Goal: Feedback & Contribution: Leave review/rating

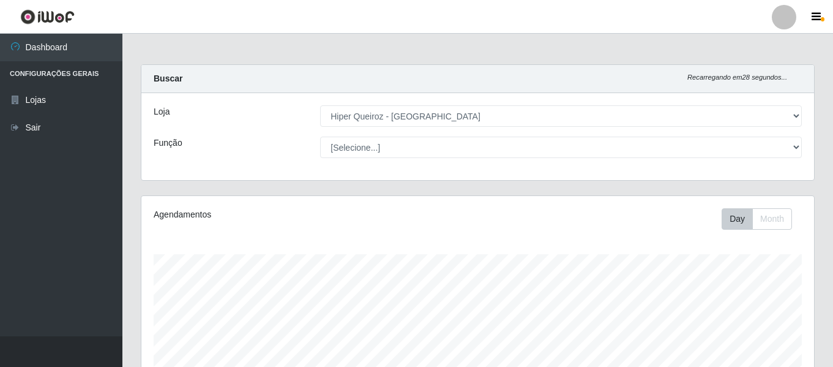
select select "497"
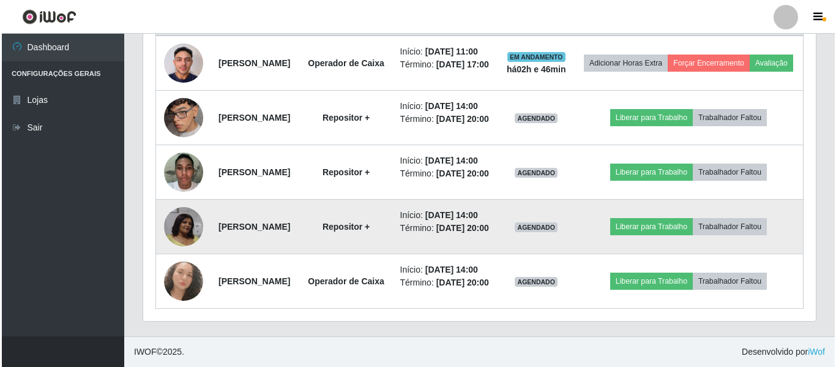
scroll to position [611, 0]
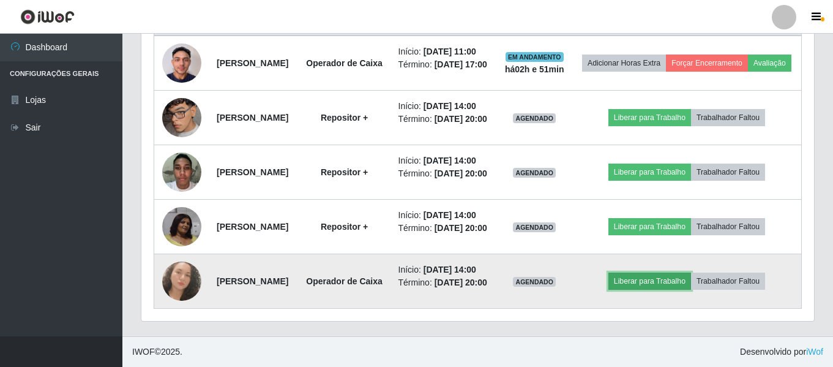
click at [670, 272] on button "Liberar para Trabalho" at bounding box center [649, 280] width 83 height 17
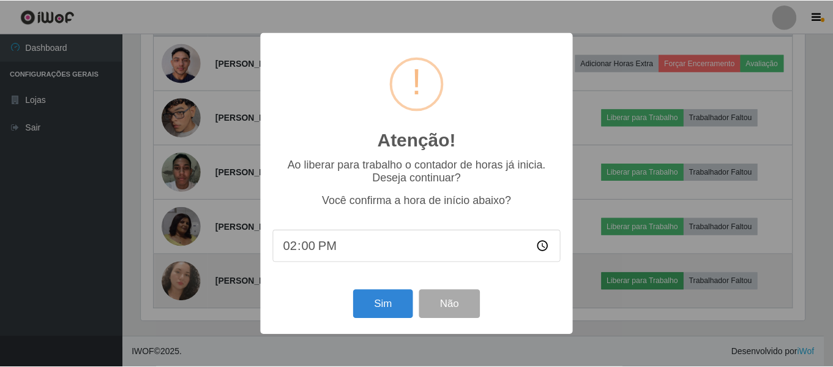
scroll to position [254, 666]
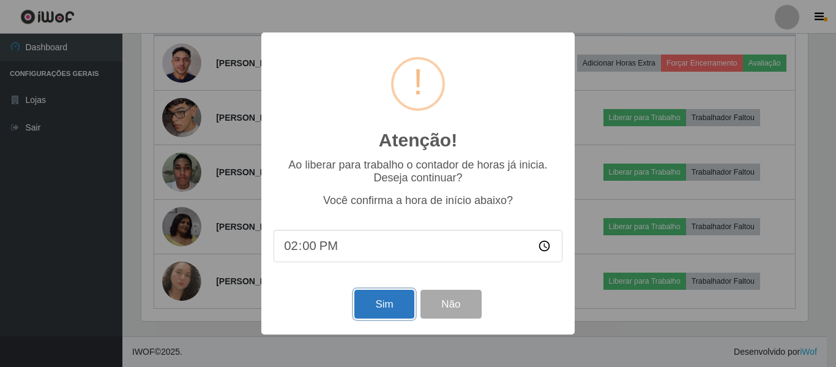
click at [391, 305] on button "Sim" at bounding box center [383, 303] width 59 height 29
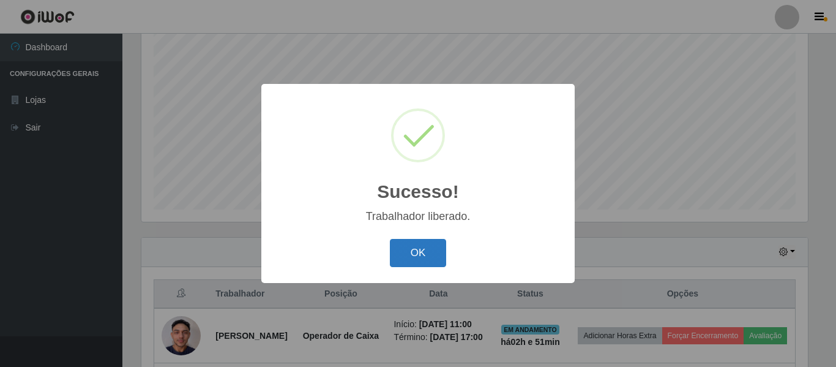
click at [417, 251] on button "OK" at bounding box center [418, 253] width 57 height 29
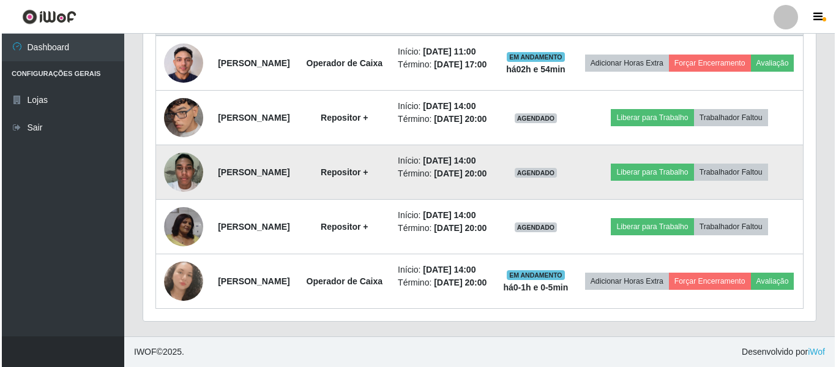
scroll to position [488, 0]
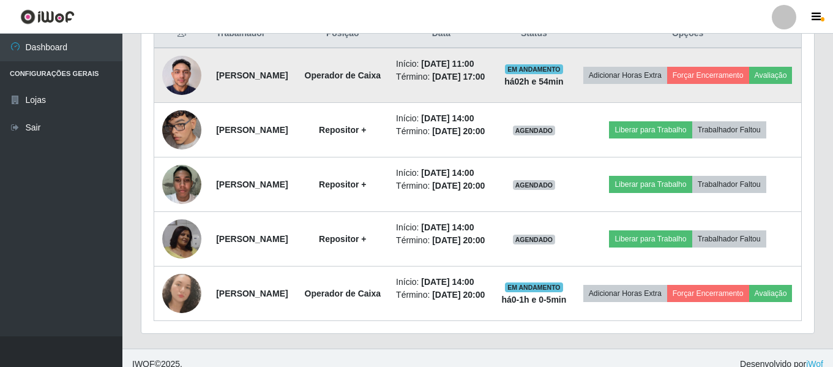
click at [192, 87] on img at bounding box center [181, 75] width 39 height 52
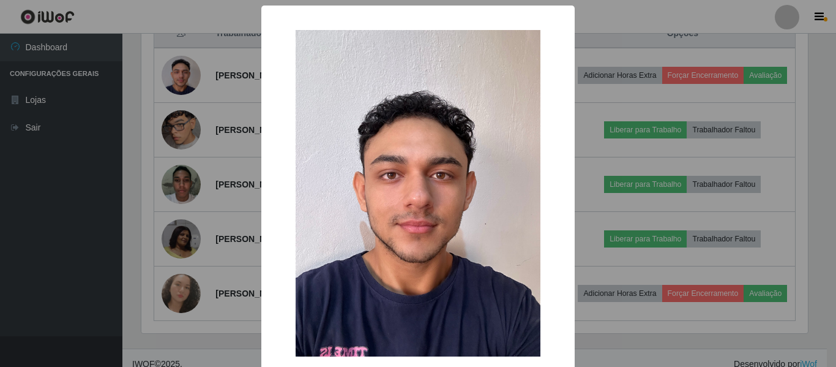
click at [703, 247] on div "× OK Cancel" at bounding box center [418, 183] width 836 height 367
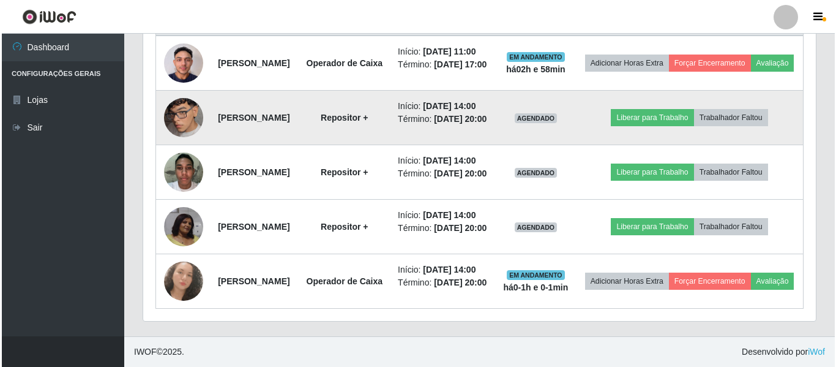
scroll to position [611, 0]
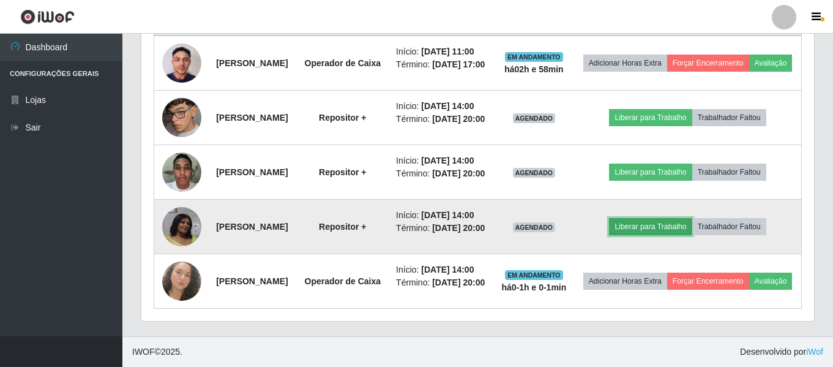
click at [663, 218] on button "Liberar para Trabalho" at bounding box center [650, 226] width 83 height 17
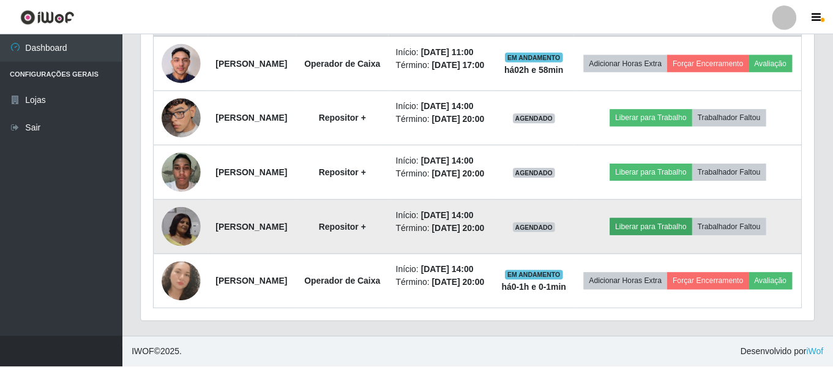
scroll to position [254, 666]
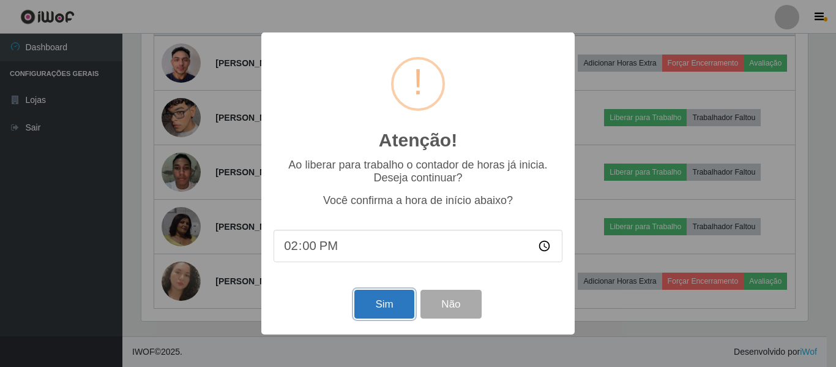
click at [406, 306] on button "Sim" at bounding box center [383, 303] width 59 height 29
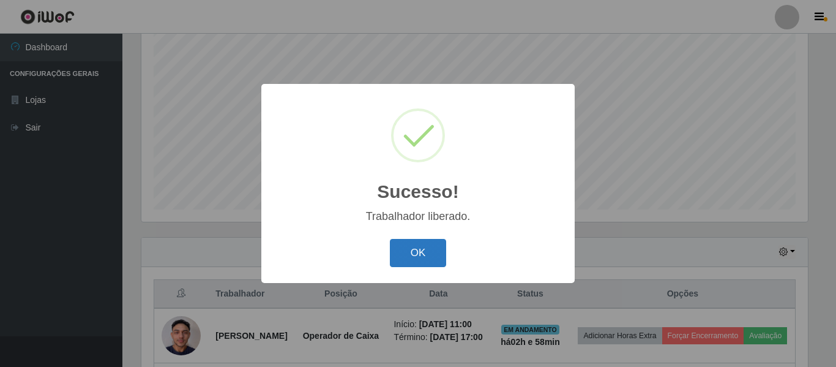
click at [439, 255] on button "OK" at bounding box center [418, 253] width 57 height 29
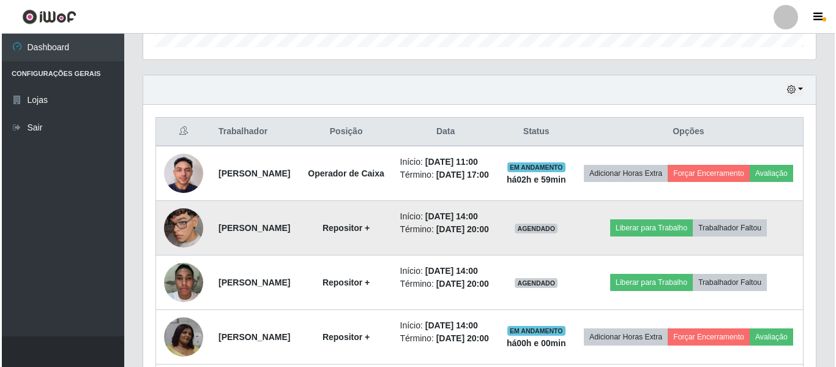
scroll to position [412, 0]
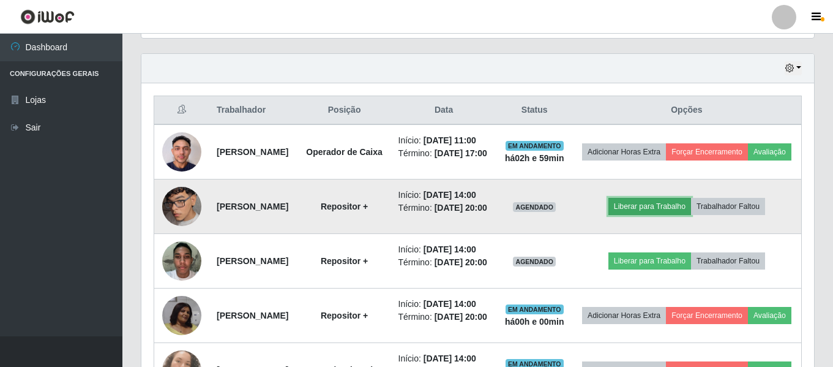
click at [649, 215] on button "Liberar para Trabalho" at bounding box center [649, 206] width 83 height 17
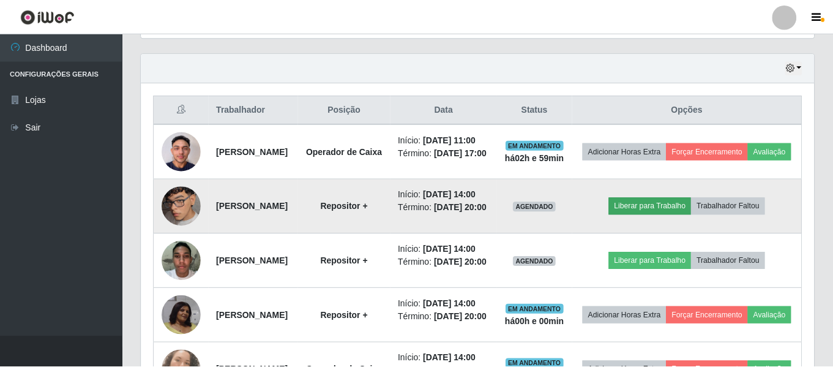
scroll to position [254, 666]
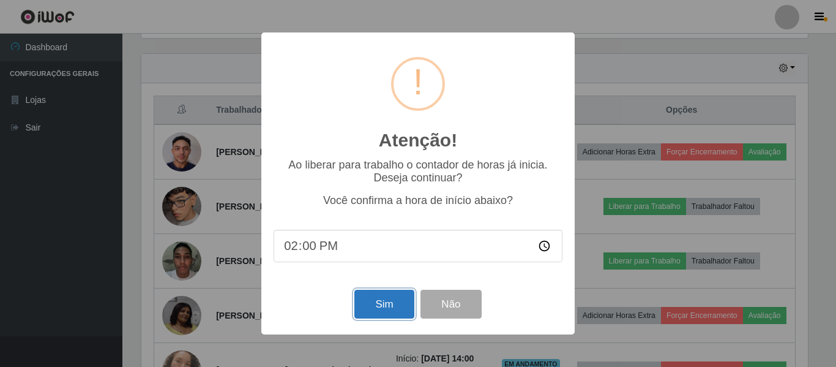
click at [398, 300] on button "Sim" at bounding box center [383, 303] width 59 height 29
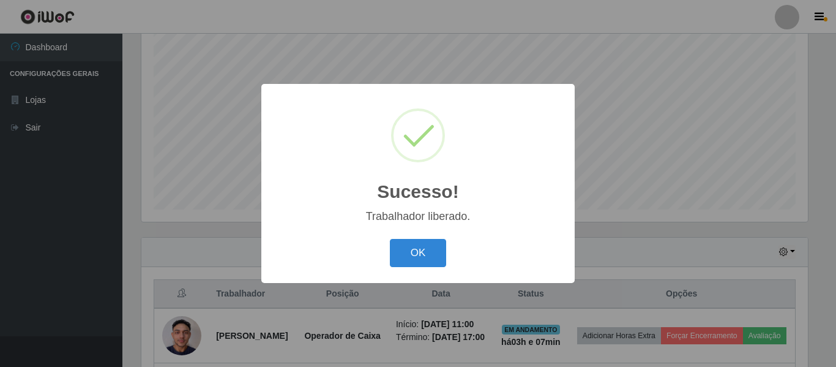
click at [390, 239] on button "OK" at bounding box center [418, 253] width 57 height 29
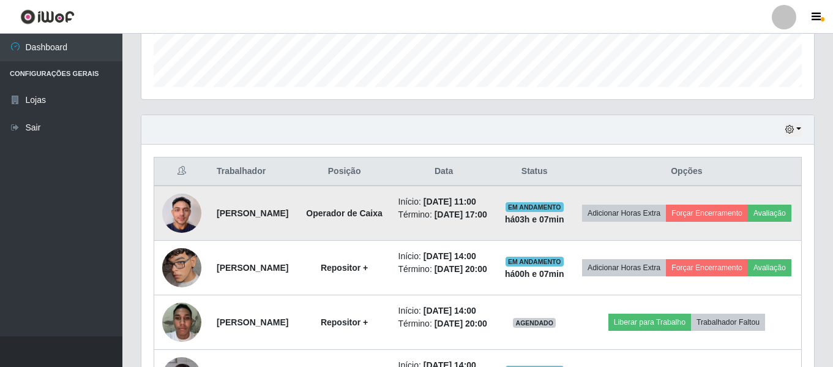
scroll to position [473, 0]
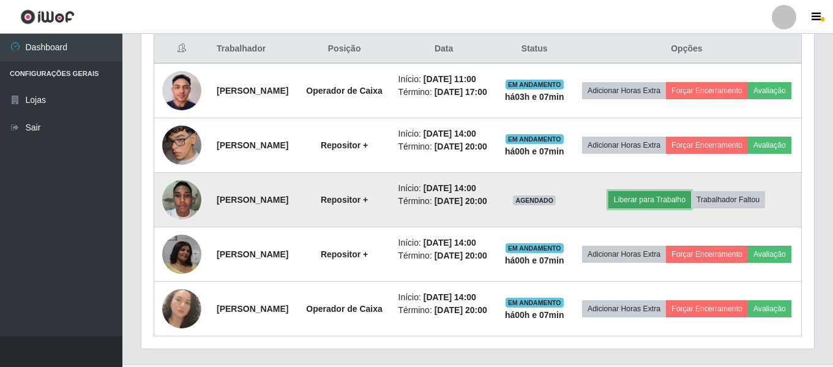
click at [657, 208] on button "Liberar para Trabalho" at bounding box center [649, 199] width 83 height 17
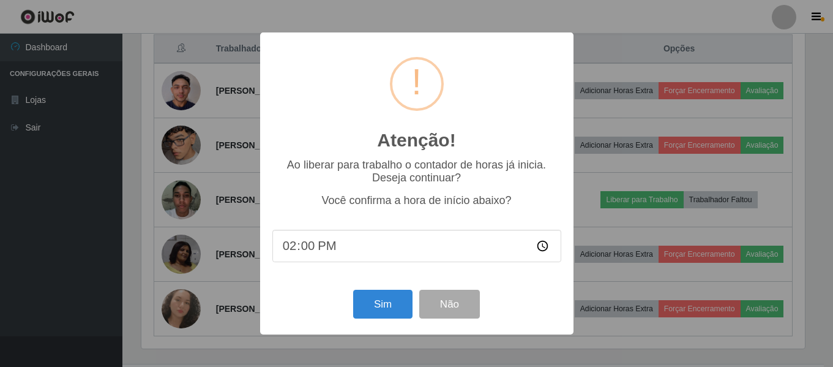
scroll to position [254, 666]
click at [392, 301] on button "Sim" at bounding box center [383, 303] width 59 height 29
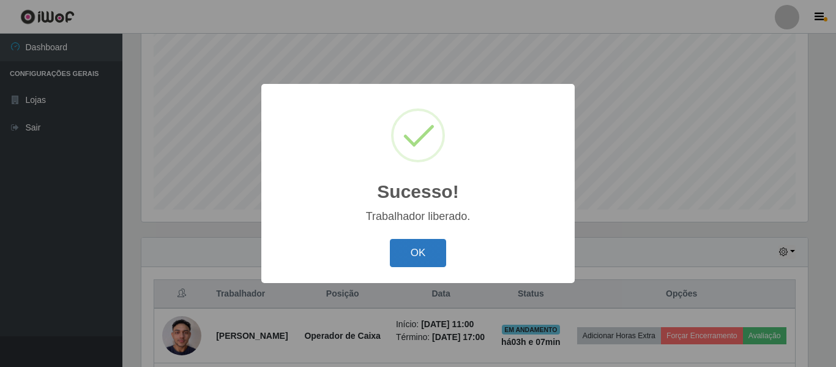
click at [439, 255] on button "OK" at bounding box center [418, 253] width 57 height 29
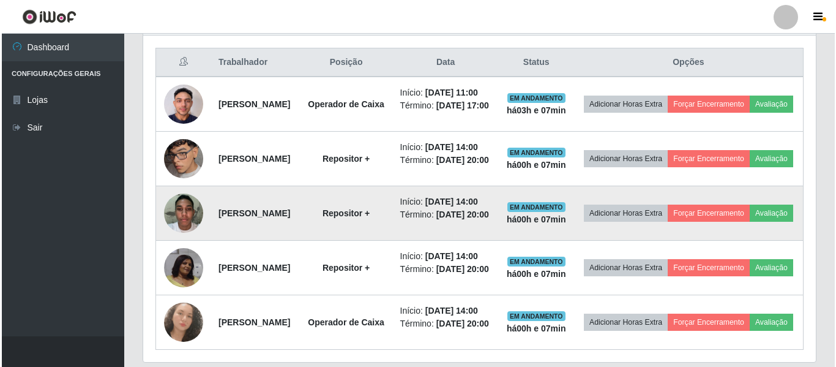
scroll to position [473, 0]
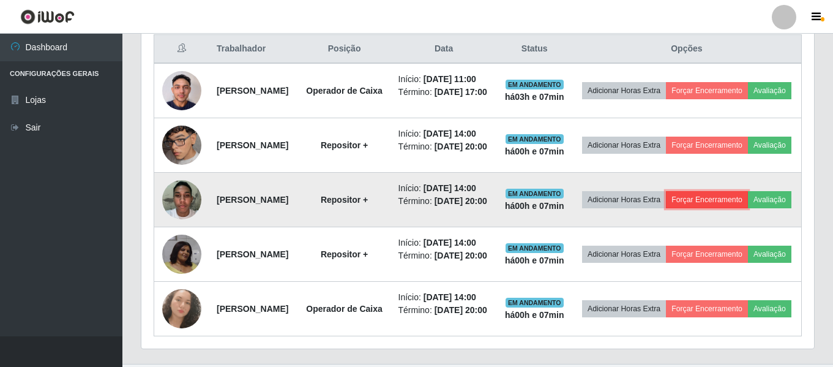
click at [734, 208] on button "Forçar Encerramento" at bounding box center [707, 199] width 82 height 17
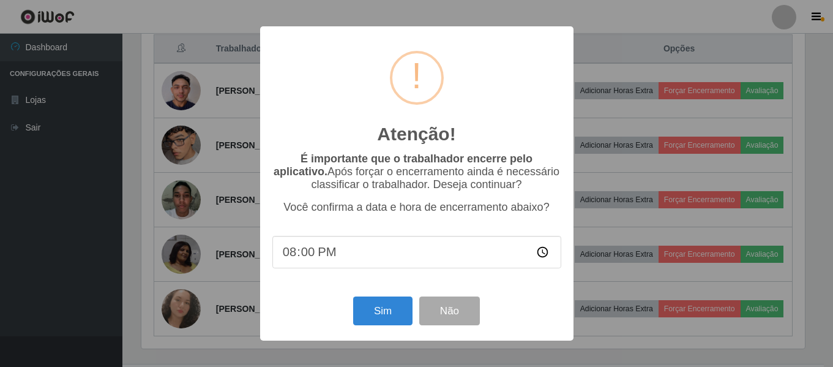
scroll to position [254, 666]
type input "14:00"
click at [376, 309] on button "Sim" at bounding box center [383, 310] width 59 height 29
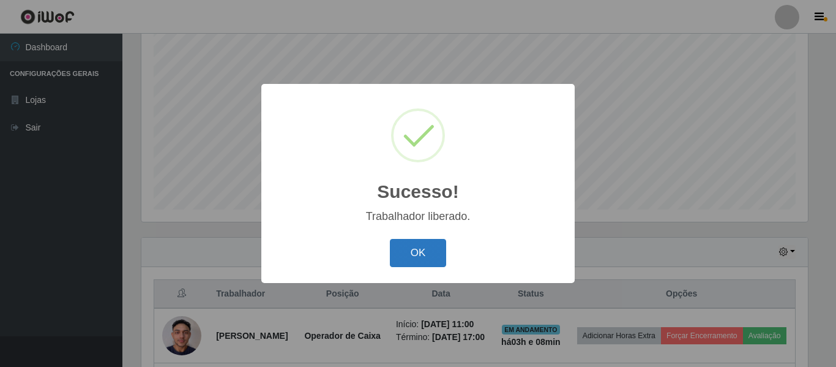
click at [418, 255] on button "OK" at bounding box center [418, 253] width 57 height 29
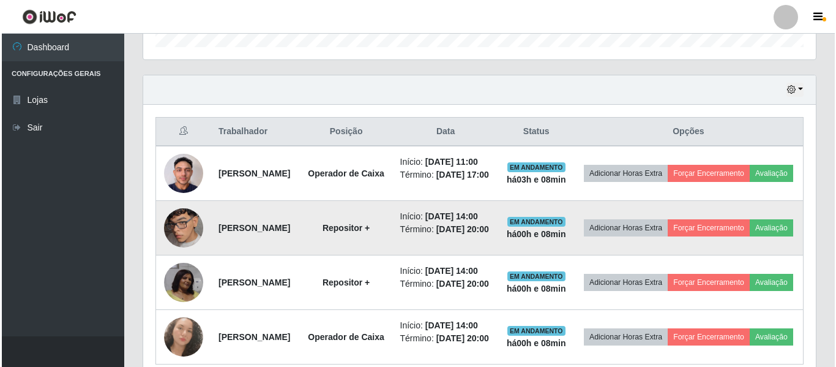
scroll to position [412, 0]
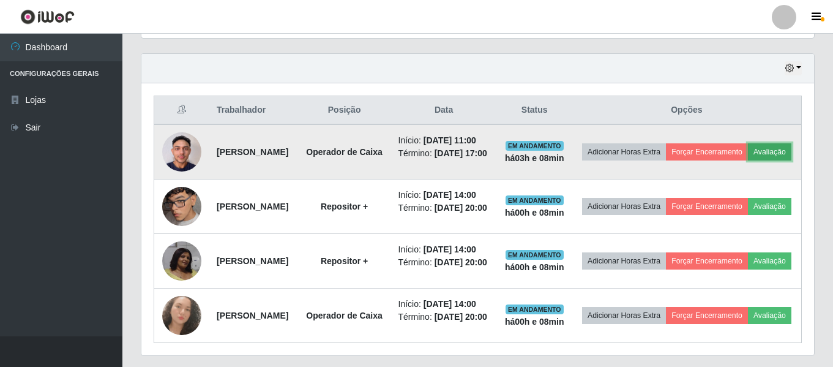
click at [748, 160] on button "Avaliação" at bounding box center [769, 151] width 43 height 17
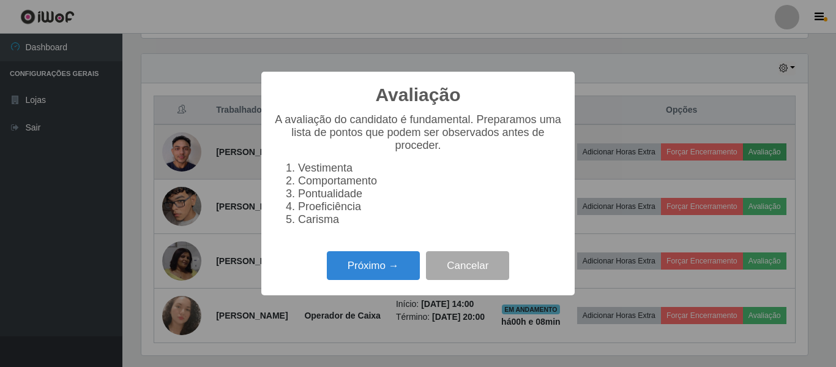
scroll to position [254, 666]
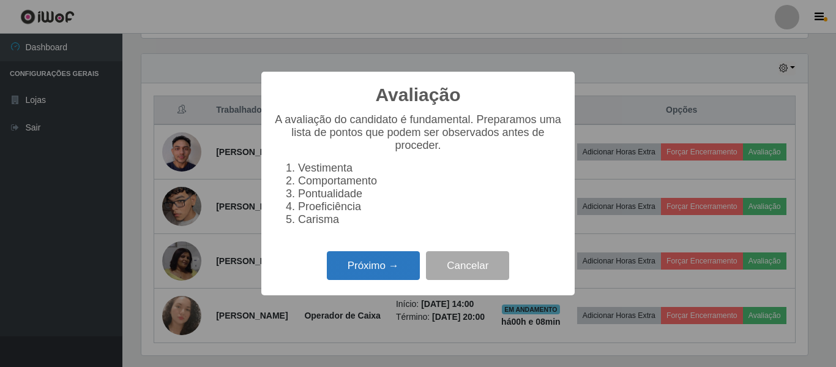
click at [379, 272] on button "Próximo →" at bounding box center [373, 265] width 93 height 29
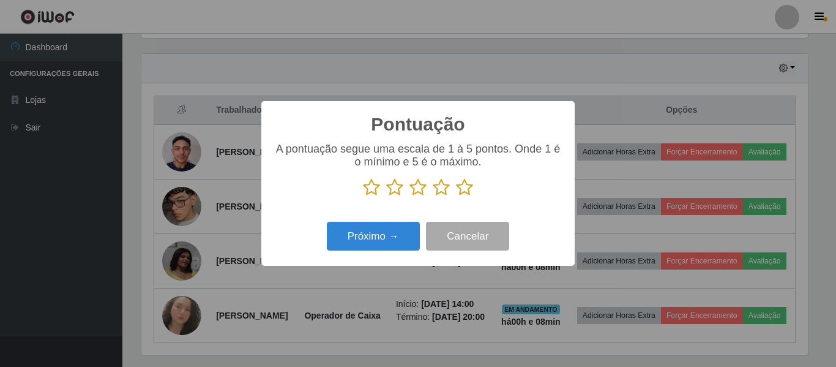
scroll to position [611759, 611346]
click at [373, 191] on icon at bounding box center [371, 187] width 17 height 18
click at [363, 196] on input "radio" at bounding box center [363, 196] width 0 height 0
click at [394, 190] on icon at bounding box center [394, 187] width 17 height 18
click at [386, 196] on input "radio" at bounding box center [386, 196] width 0 height 0
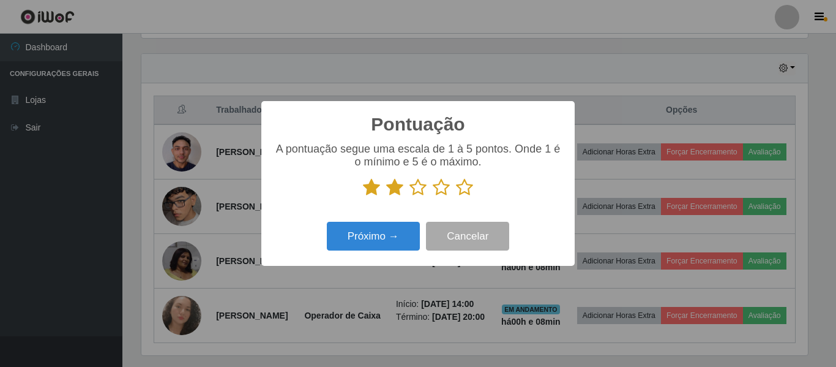
click at [417, 190] on icon at bounding box center [417, 187] width 17 height 18
click at [409, 196] on input "radio" at bounding box center [409, 196] width 0 height 0
click at [378, 239] on button "Próximo →" at bounding box center [373, 236] width 93 height 29
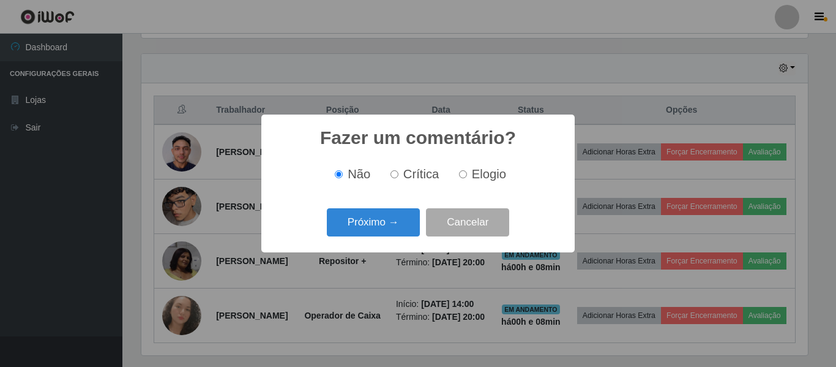
click at [464, 176] on input "Elogio" at bounding box center [463, 174] width 8 height 8
radio input "true"
click at [395, 174] on input "Crítica" at bounding box center [394, 174] width 8 height 8
radio input "true"
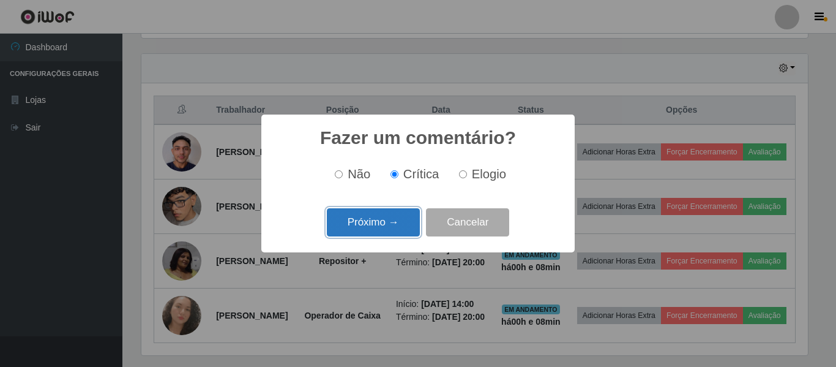
click at [392, 225] on button "Próximo →" at bounding box center [373, 222] width 93 height 29
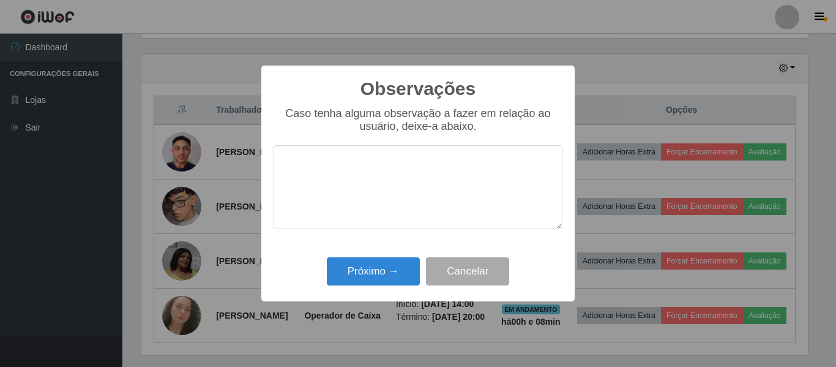
click at [355, 179] on textarea at bounding box center [418, 187] width 289 height 84
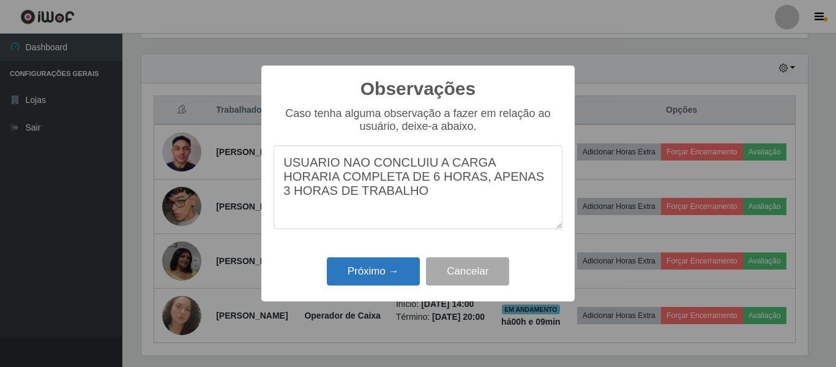
type textarea "USUARIO NAO CONCLUIU A CARGA HORARIA COMPLETA DE 6 HORAS, APENAS 3 HORAS DE TRA…"
click at [378, 270] on button "Próximo →" at bounding box center [373, 271] width 93 height 29
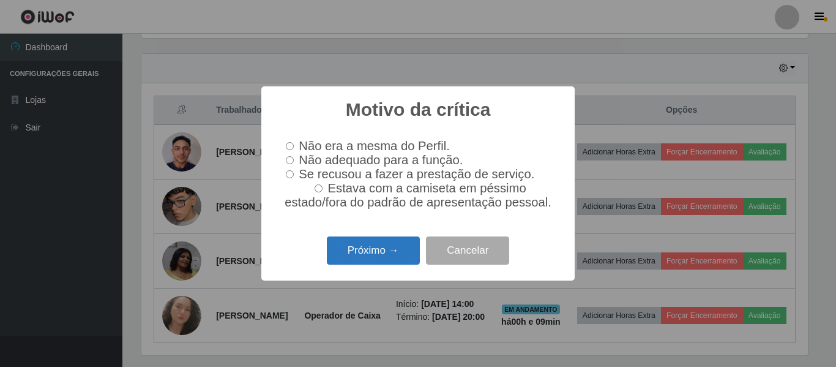
click at [378, 256] on button "Próximo →" at bounding box center [373, 250] width 93 height 29
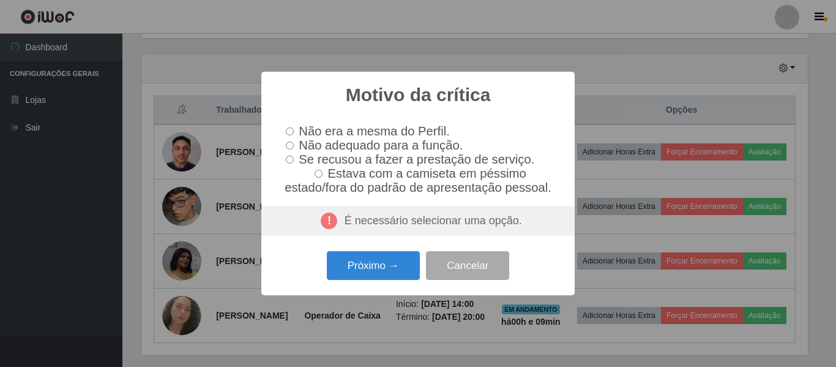
click at [291, 162] on input "Se recusou a fazer a prestação de serviço." at bounding box center [290, 159] width 8 height 8
radio input "true"
click at [366, 266] on button "Próximo →" at bounding box center [373, 265] width 93 height 29
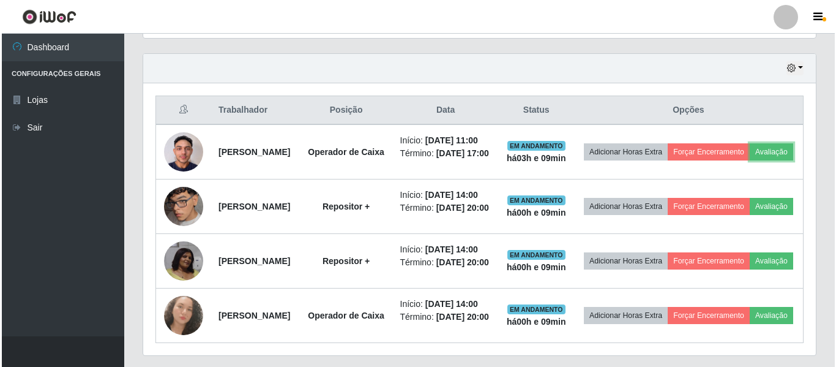
scroll to position [254, 673]
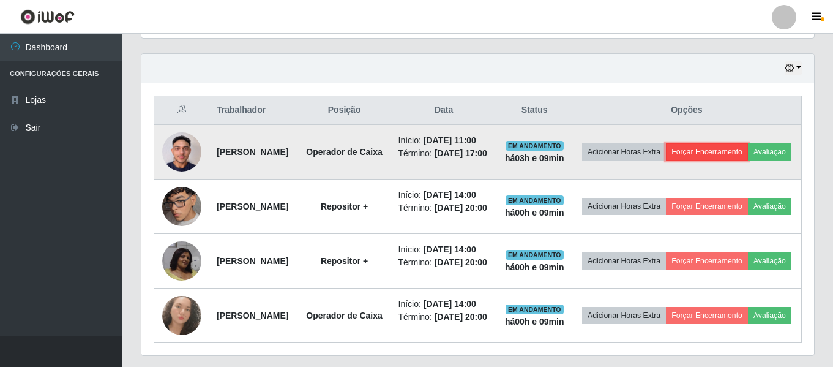
click at [748, 155] on button "Forçar Encerramento" at bounding box center [707, 151] width 82 height 17
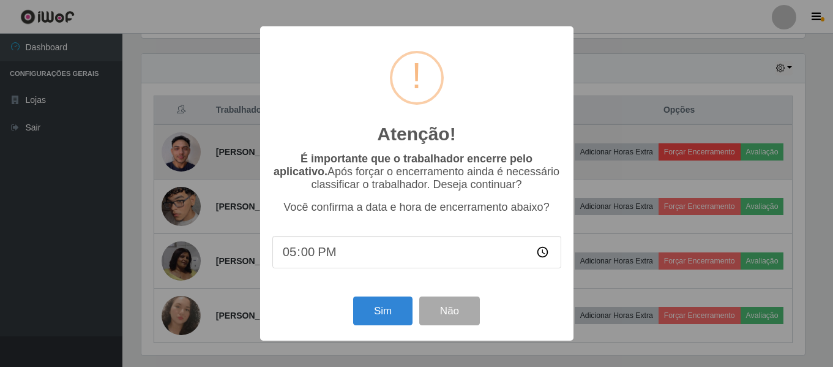
scroll to position [254, 666]
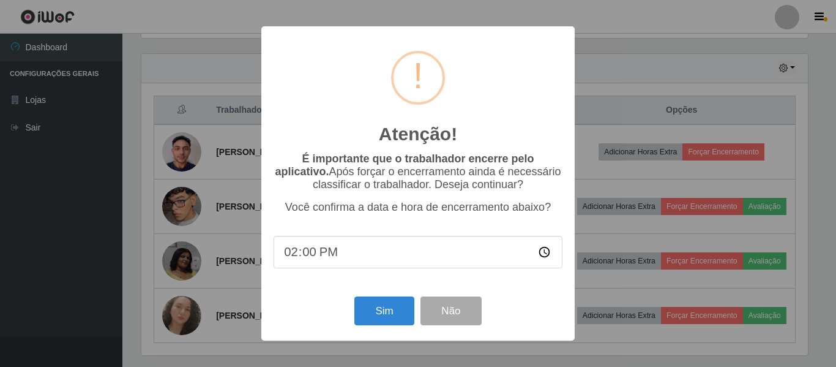
type input "14:04"
type input "14:05"
click at [384, 313] on button "Sim" at bounding box center [383, 310] width 59 height 29
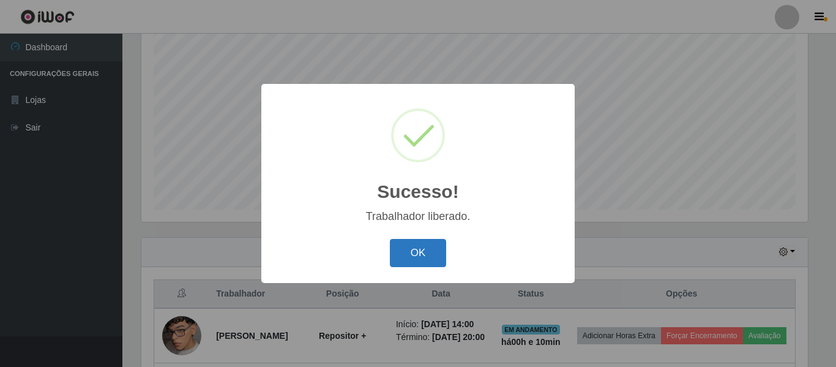
click at [414, 258] on button "OK" at bounding box center [418, 253] width 57 height 29
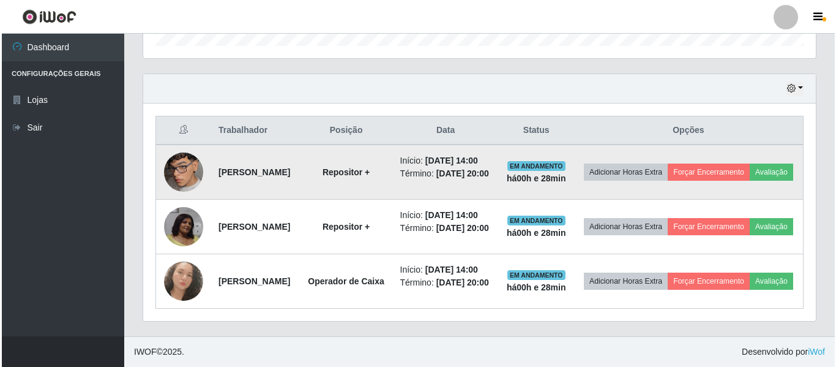
scroll to position [458, 0]
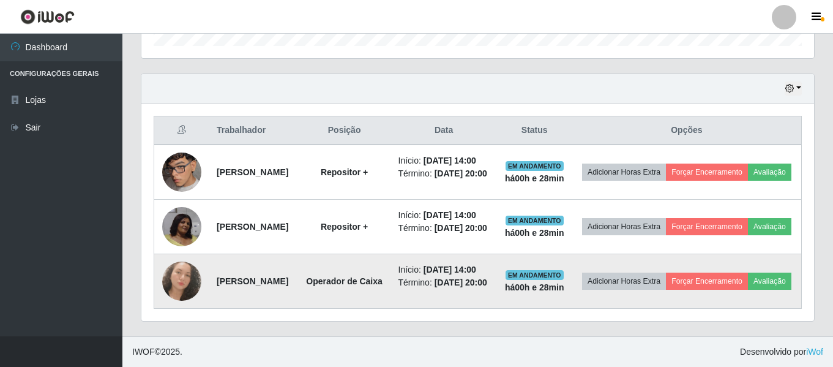
click at [189, 269] on img at bounding box center [181, 280] width 39 height 39
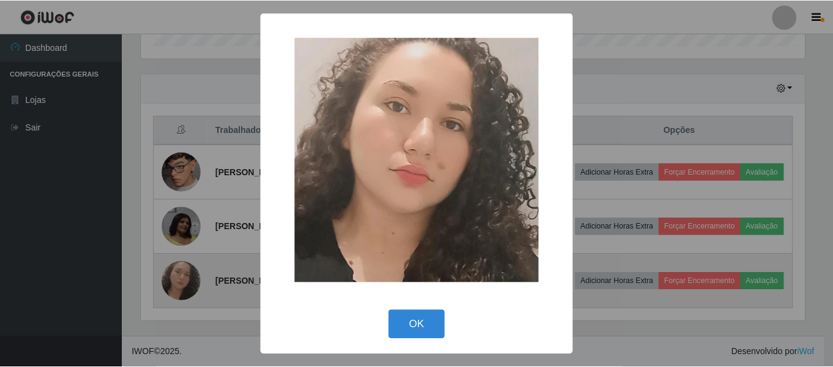
scroll to position [254, 666]
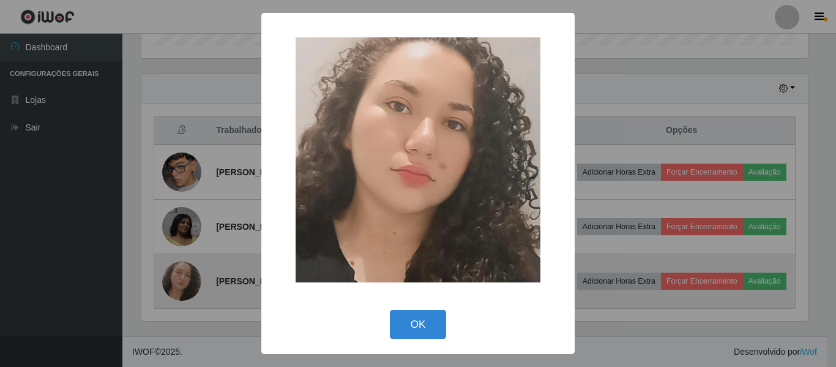
click at [189, 269] on div "× OK Cancel" at bounding box center [418, 183] width 836 height 367
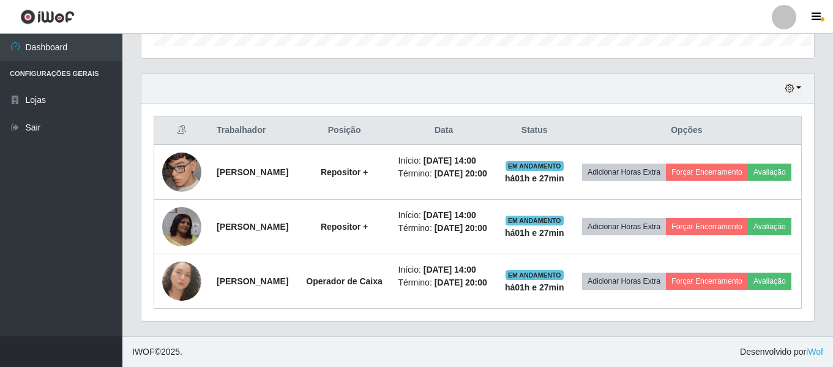
scroll to position [611759, 611340]
